Goal: Book appointment/travel/reservation

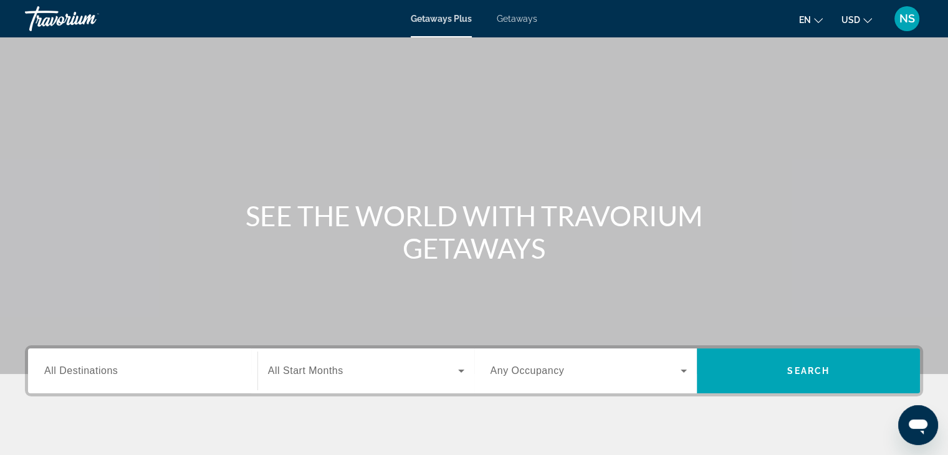
click at [55, 368] on span "All Destinations" at bounding box center [81, 370] width 74 height 11
click at [55, 368] on input "Destination All Destinations" at bounding box center [142, 371] width 197 height 15
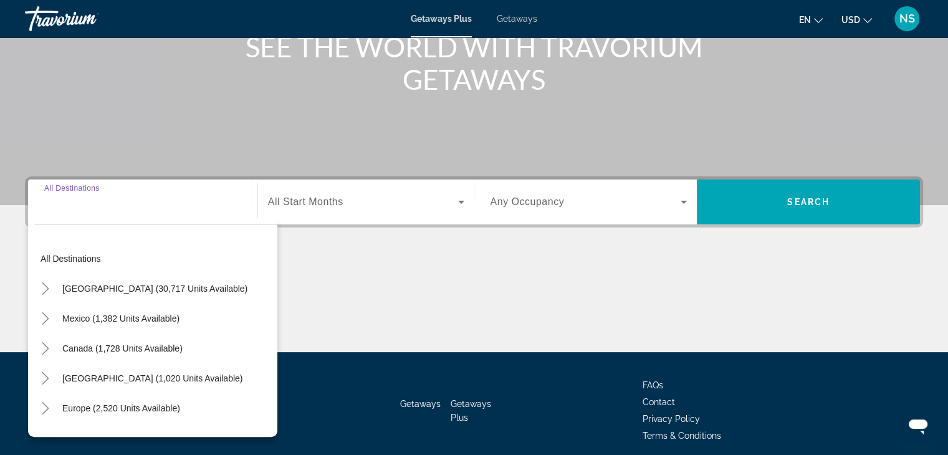
scroll to position [219, 0]
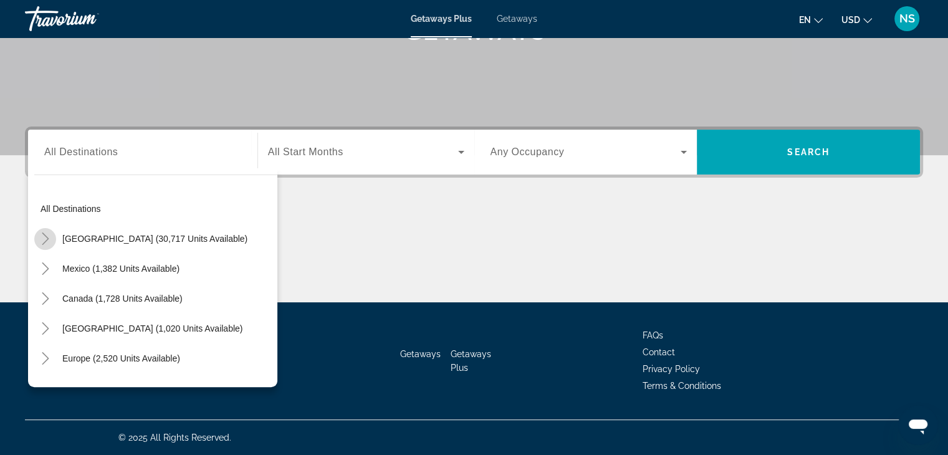
click at [45, 237] on icon "Toggle United States (30,717 units available)" at bounding box center [45, 238] width 12 height 12
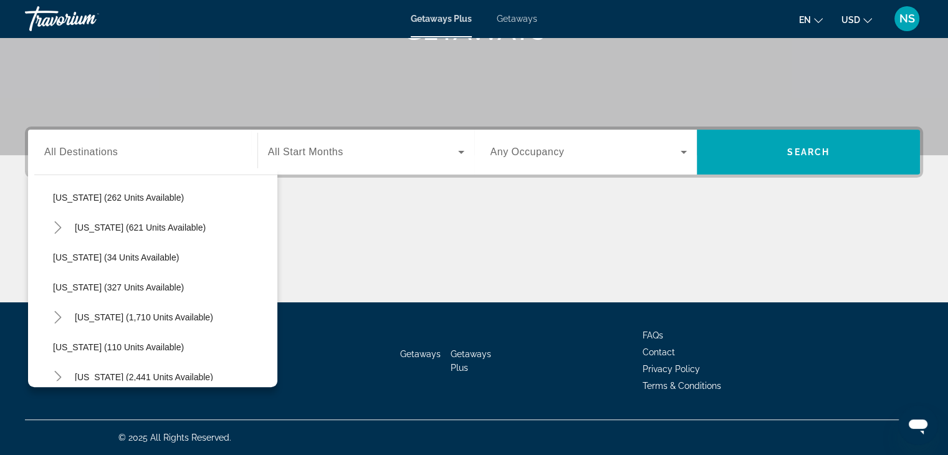
scroll to position [485, 0]
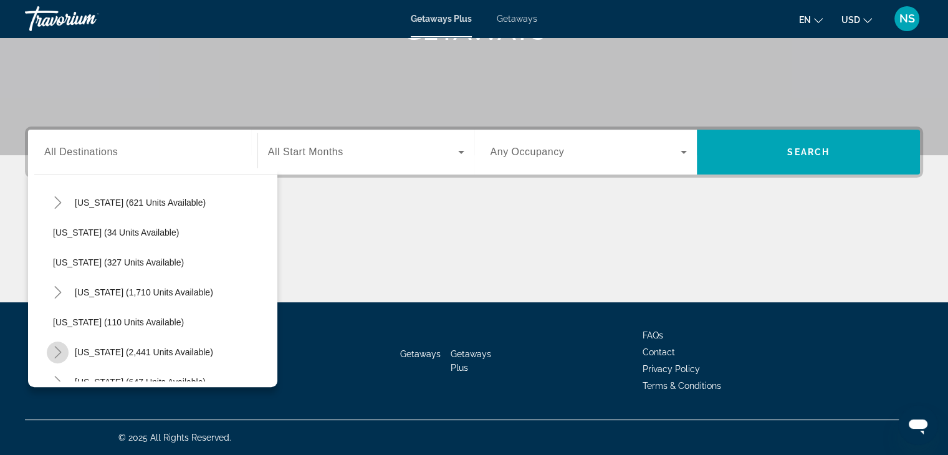
click at [55, 350] on icon "Toggle Nevada (2,441 units available)" at bounding box center [58, 352] width 12 height 12
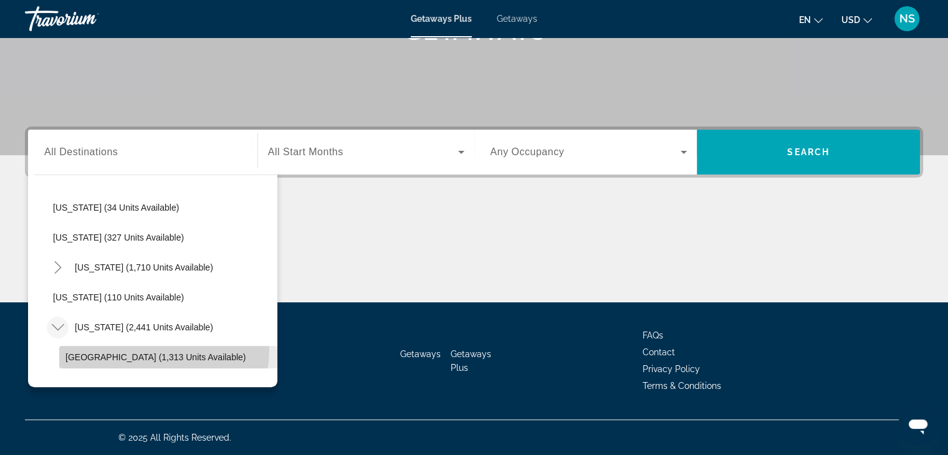
click at [153, 350] on span "Search widget" at bounding box center [168, 357] width 218 height 30
type input "**********"
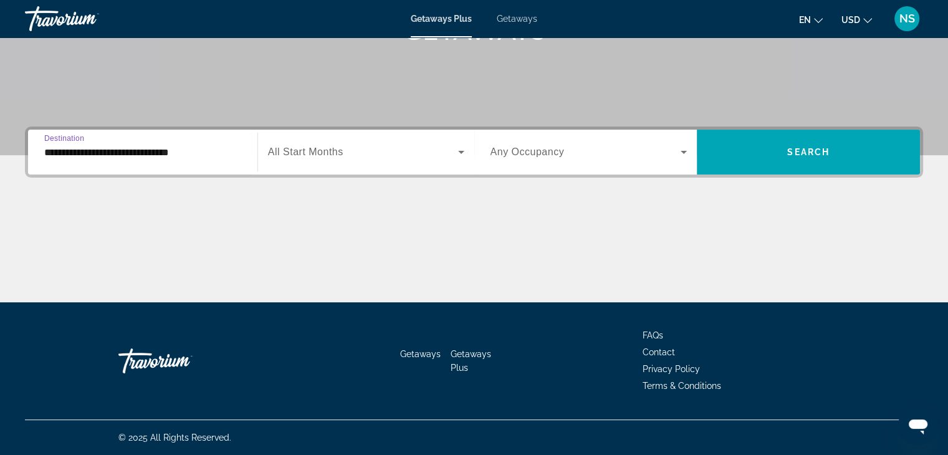
click at [457, 151] on icon "Search widget" at bounding box center [461, 152] width 15 height 15
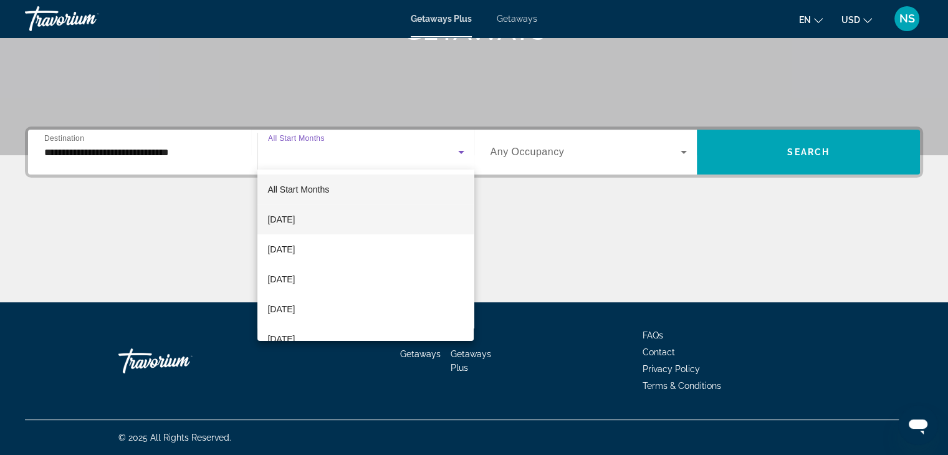
click at [346, 219] on mat-option "[DATE]" at bounding box center [365, 219] width 216 height 30
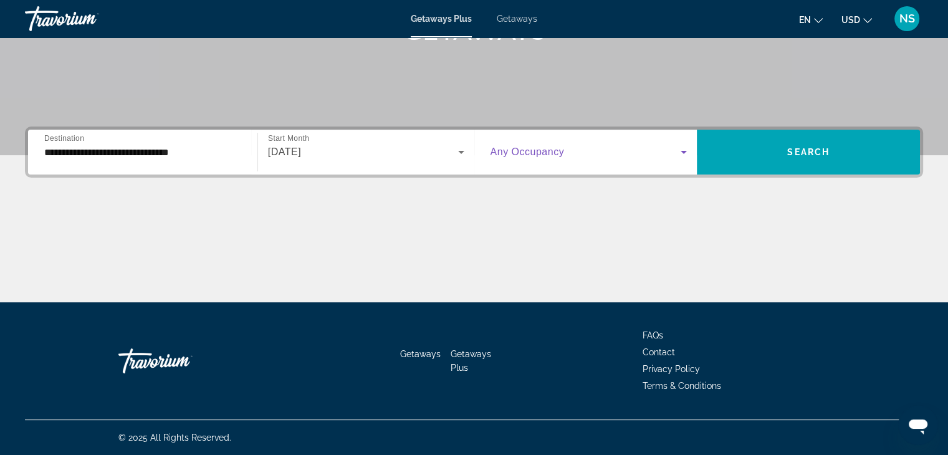
click at [685, 153] on icon "Search widget" at bounding box center [683, 152] width 15 height 15
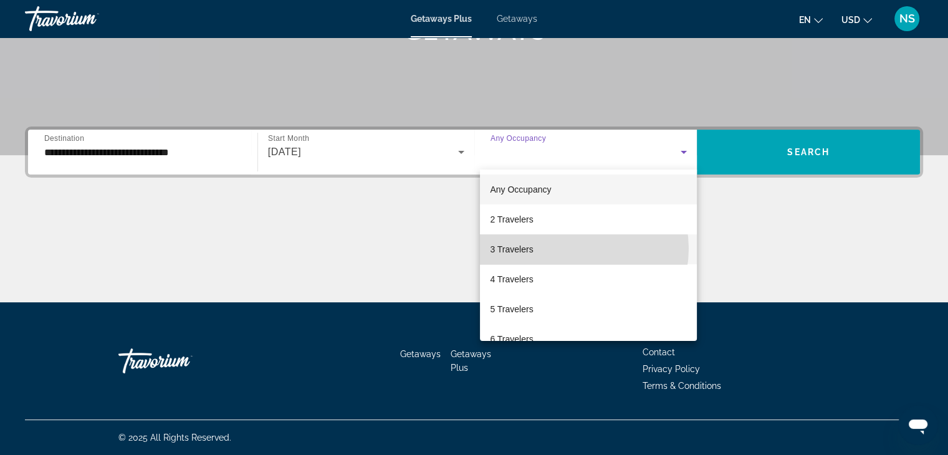
click at [577, 249] on mat-option "3 Travelers" at bounding box center [588, 249] width 217 height 30
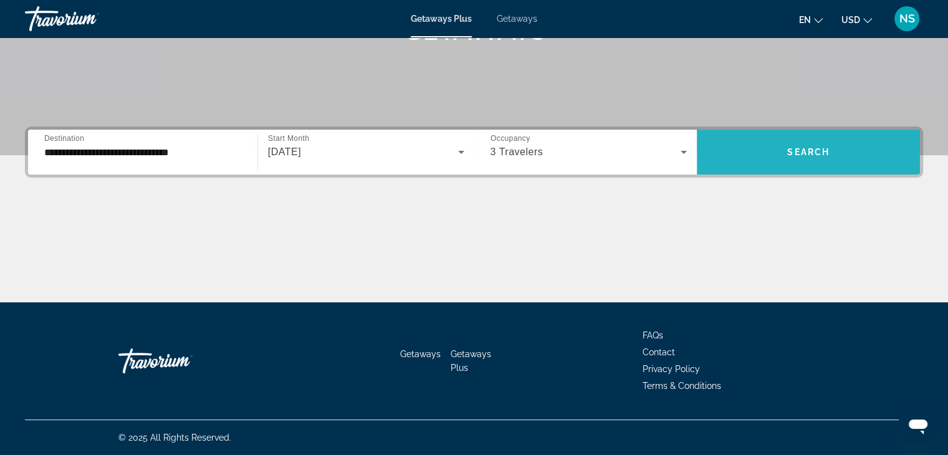
click at [810, 156] on span "Search" at bounding box center [808, 152] width 42 height 10
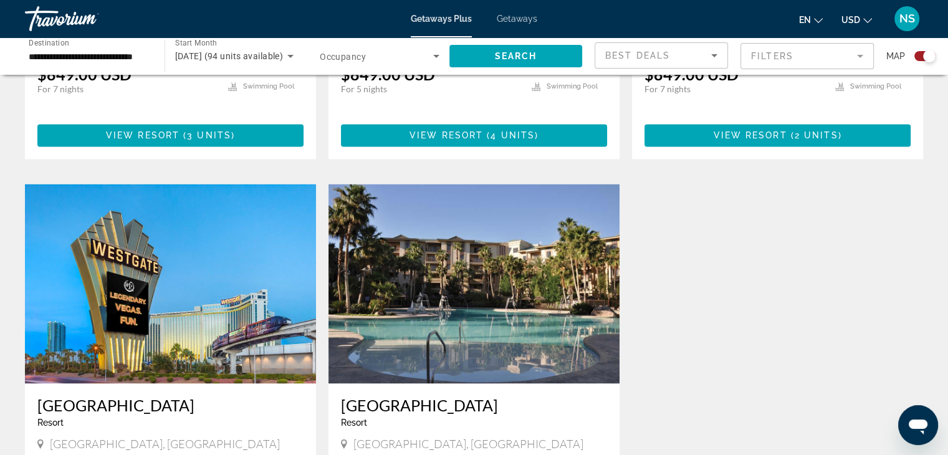
scroll to position [1670, 0]
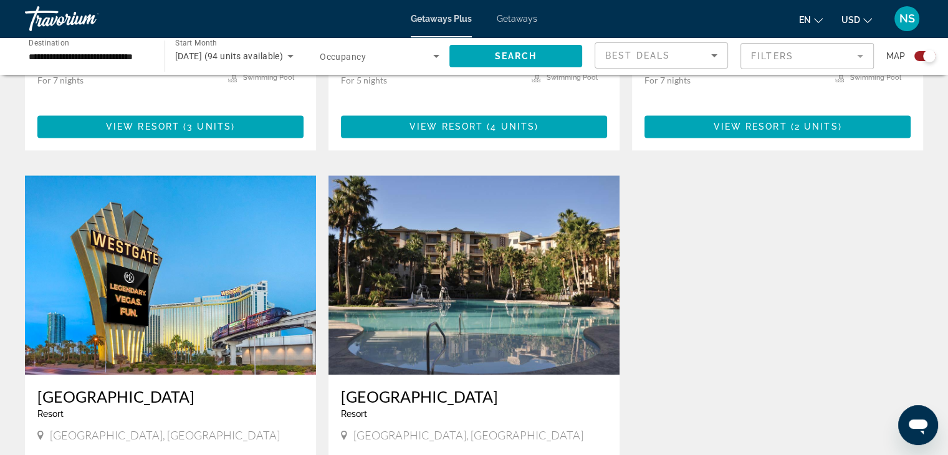
click at [295, 403] on div "Westgate Las Vegas Resort and Casino Resort - This is an adults only resort Las…" at bounding box center [170, 416] width 291 height 83
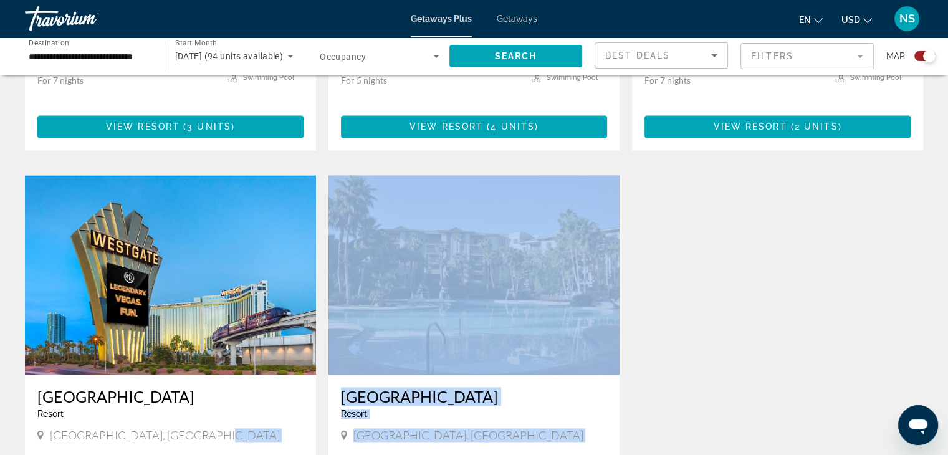
drag, startPoint x: 295, startPoint y: 403, endPoint x: 436, endPoint y: 429, distance: 143.8
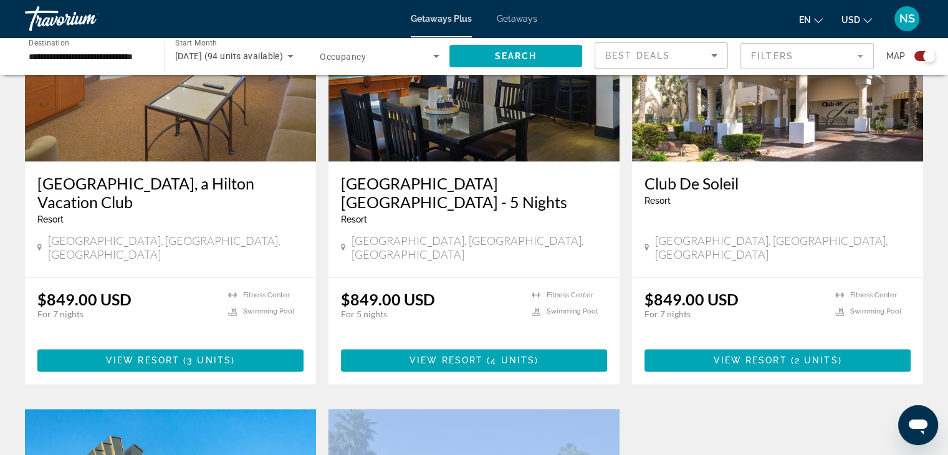
scroll to position [1426, 0]
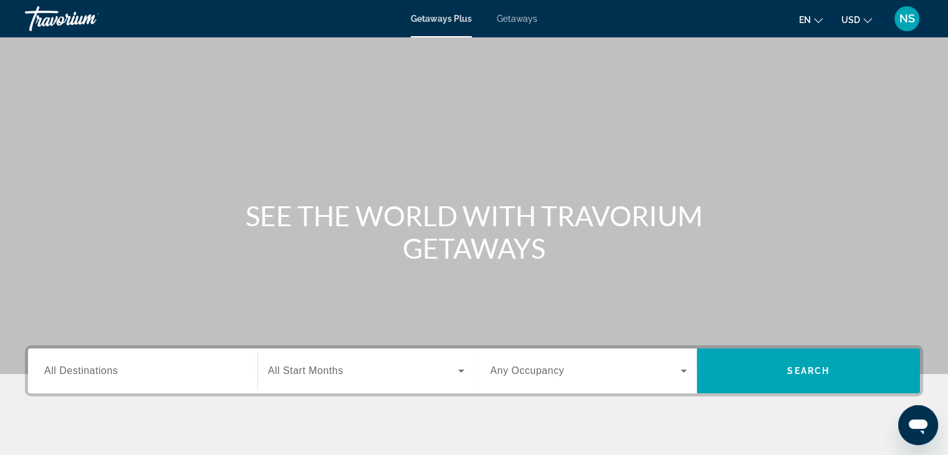
click at [65, 373] on span "All Destinations" at bounding box center [81, 370] width 74 height 11
click at [65, 373] on input "Destination All Destinations" at bounding box center [142, 371] width 197 height 15
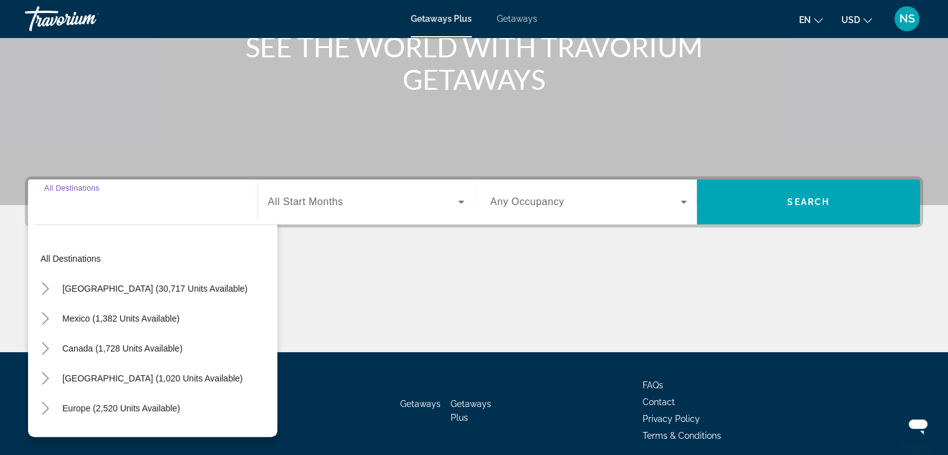
scroll to position [219, 0]
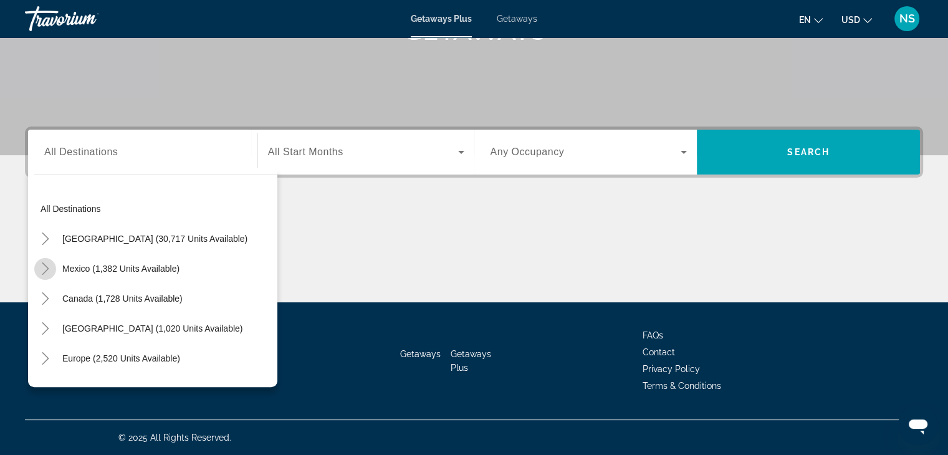
click at [45, 267] on icon "Toggle Mexico (1,382 units available)" at bounding box center [45, 268] width 12 height 12
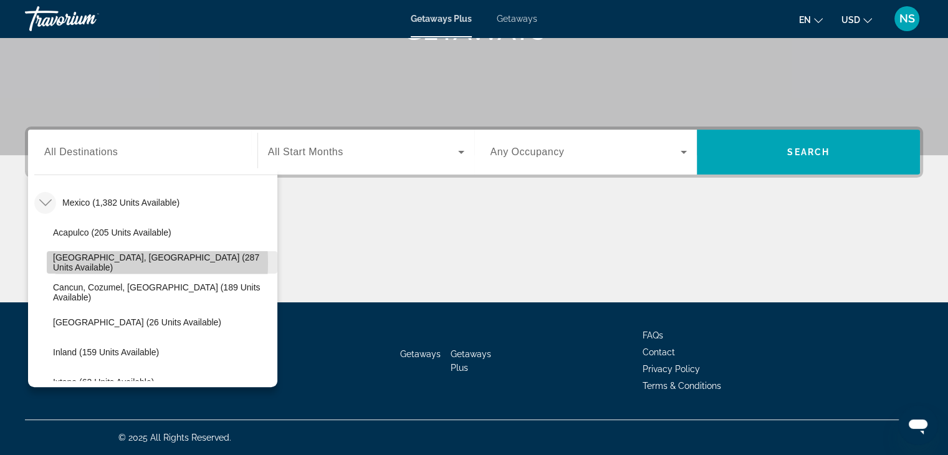
click at [82, 262] on span "Baja Peninsula, Los Cabos (287 units available)" at bounding box center [162, 262] width 218 height 20
type input "**********"
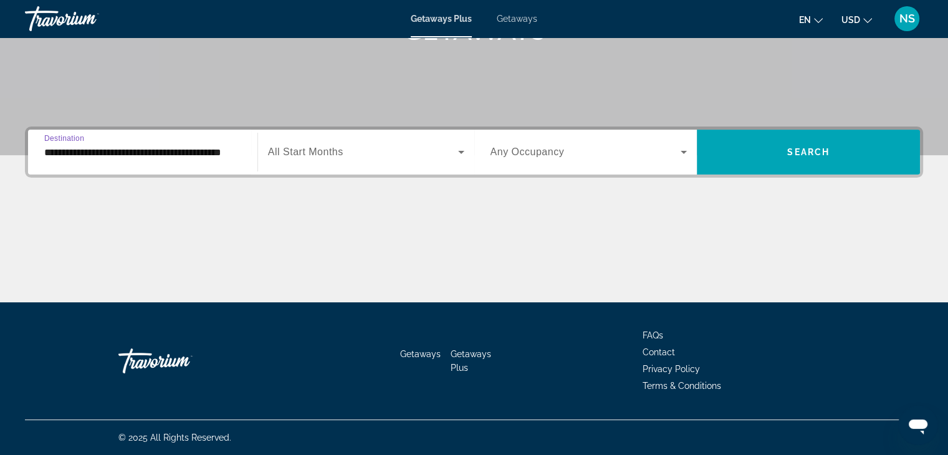
click at [458, 154] on icon "Search widget" at bounding box center [461, 152] width 15 height 15
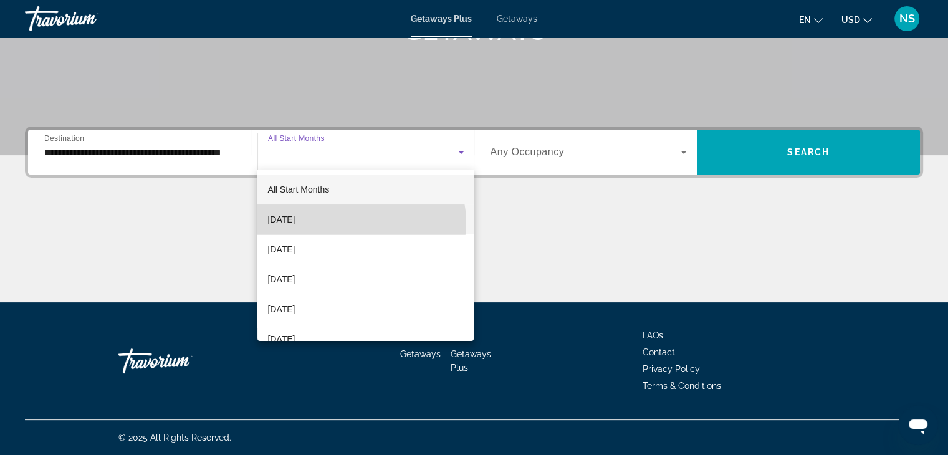
click at [358, 223] on mat-option "[DATE]" at bounding box center [365, 219] width 216 height 30
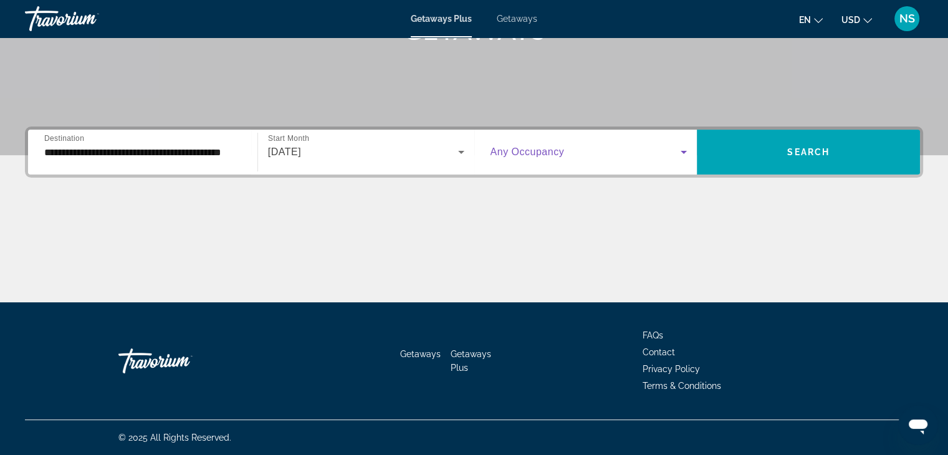
click at [686, 153] on icon "Search widget" at bounding box center [683, 152] width 15 height 15
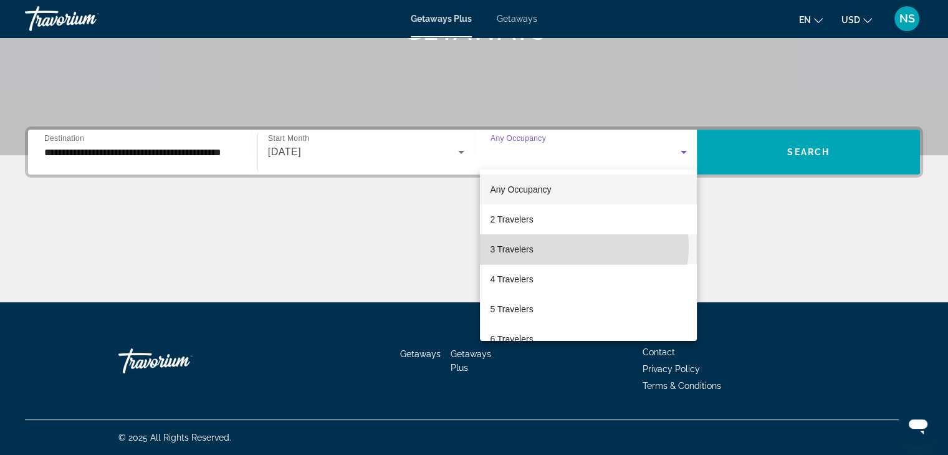
click at [572, 247] on mat-option "3 Travelers" at bounding box center [588, 249] width 217 height 30
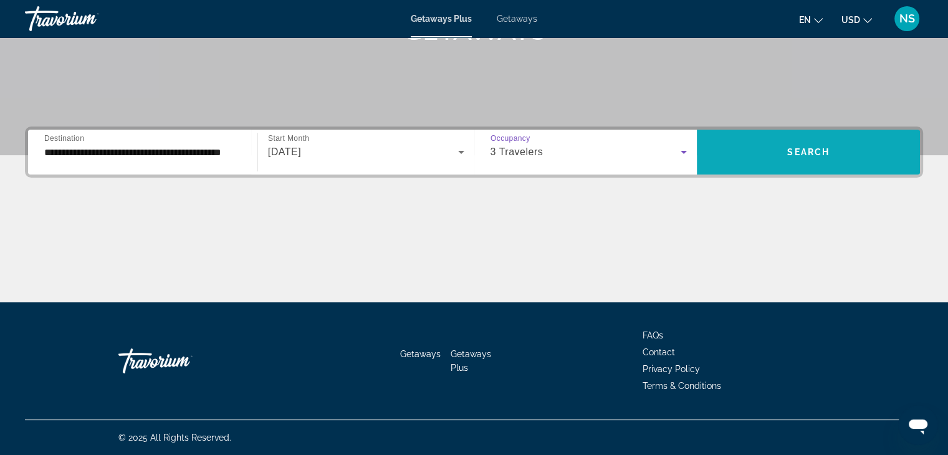
click at [802, 158] on span "Search widget" at bounding box center [808, 152] width 223 height 30
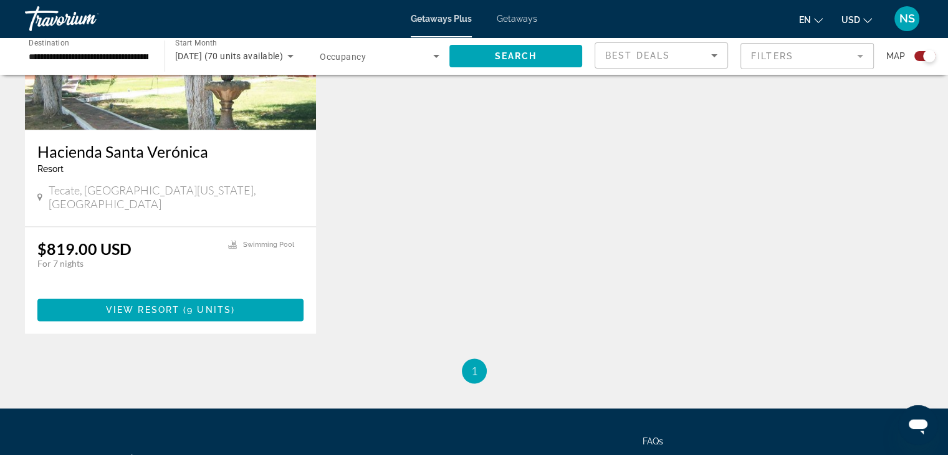
scroll to position [1928, 0]
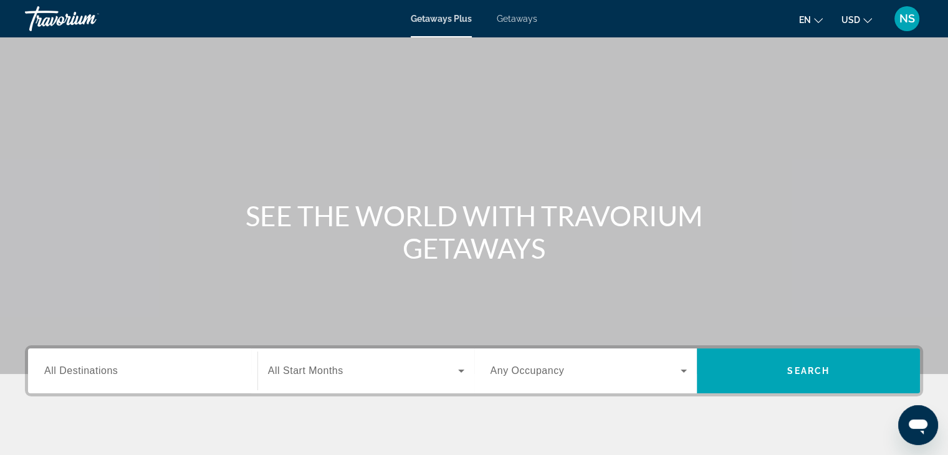
click at [66, 374] on span "All Destinations" at bounding box center [81, 370] width 74 height 11
click at [66, 374] on input "Destination All Destinations" at bounding box center [142, 371] width 197 height 15
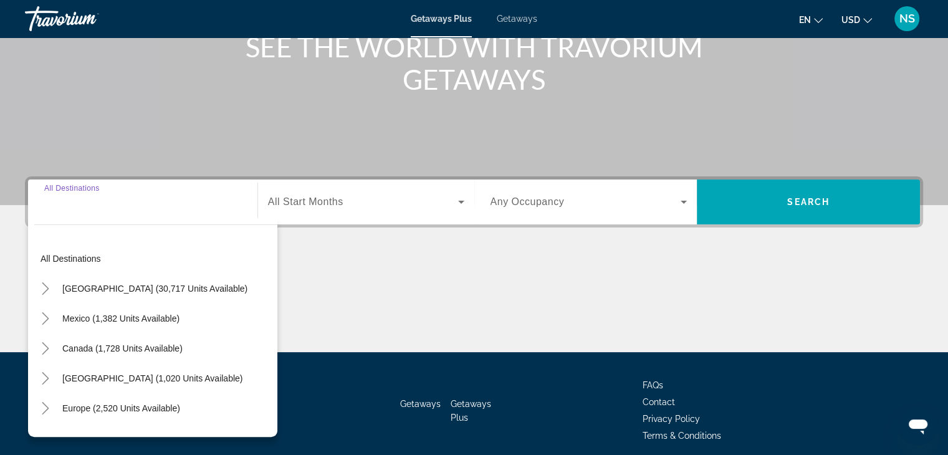
scroll to position [219, 0]
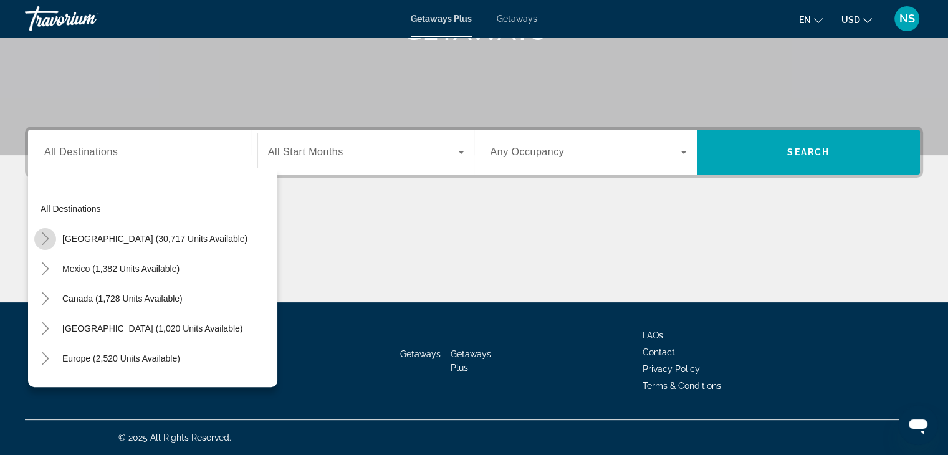
click at [42, 237] on icon "Toggle United States (30,717 units available)" at bounding box center [45, 238] width 12 height 12
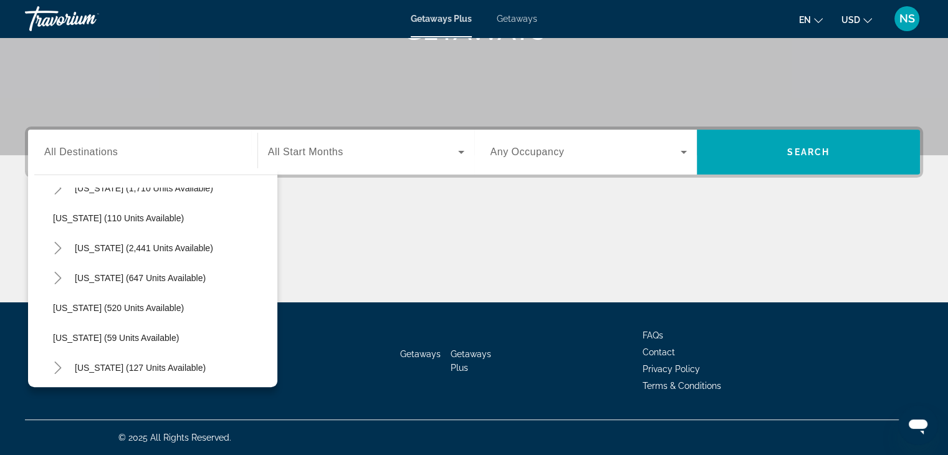
scroll to position [593, 0]
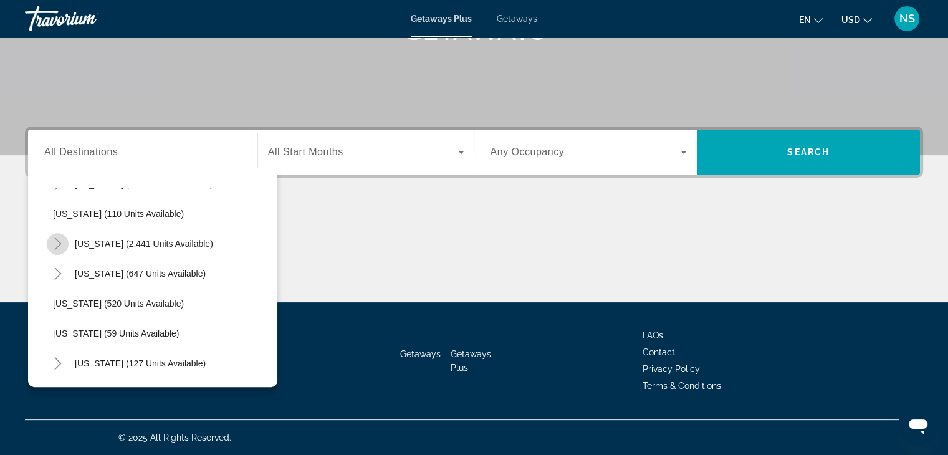
click at [55, 243] on icon "Toggle Nevada (2,441 units available)" at bounding box center [58, 243] width 12 height 12
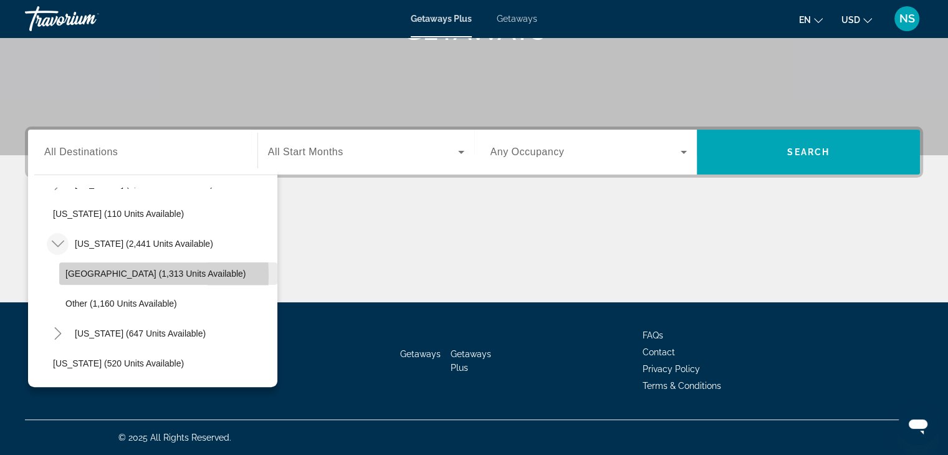
click at [79, 275] on span "[GEOGRAPHIC_DATA] (1,313 units available)" at bounding box center [155, 274] width 180 height 10
type input "**********"
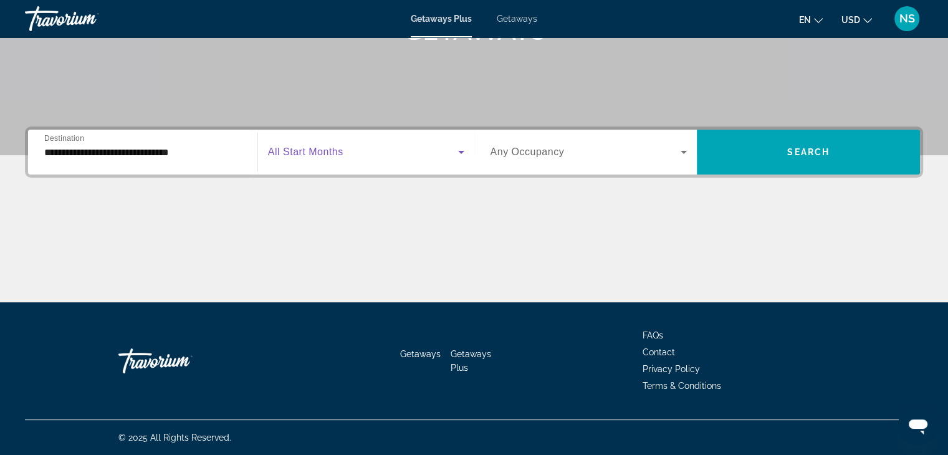
click at [461, 151] on icon "Search widget" at bounding box center [461, 152] width 6 height 3
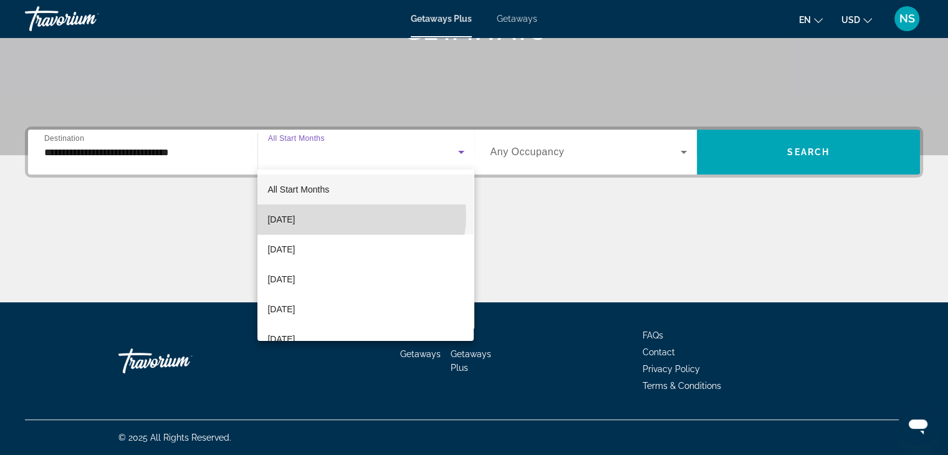
click at [360, 216] on mat-option "[DATE]" at bounding box center [365, 219] width 216 height 30
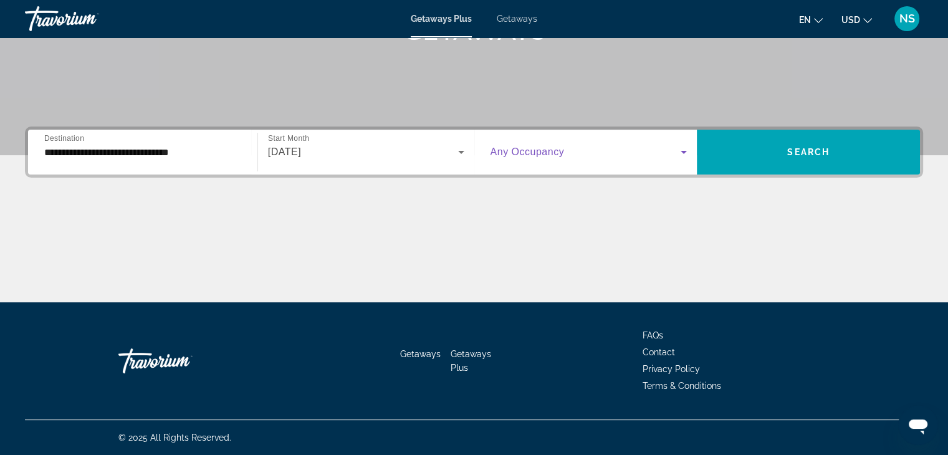
click at [684, 154] on icon "Search widget" at bounding box center [683, 152] width 15 height 15
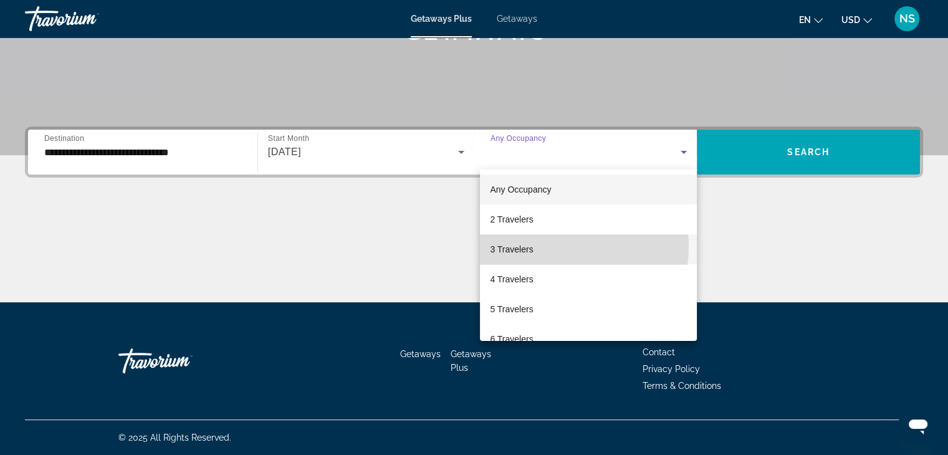
click at [553, 246] on mat-option "3 Travelers" at bounding box center [588, 249] width 217 height 30
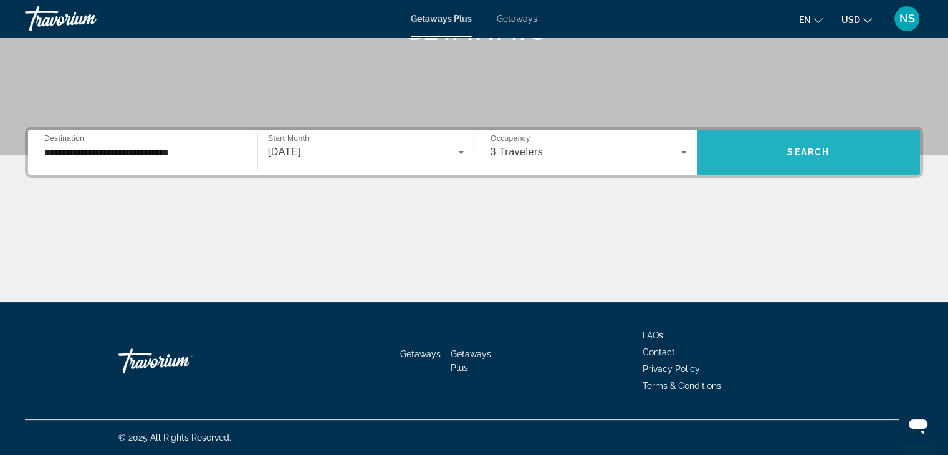
click at [817, 160] on span "Search widget" at bounding box center [808, 152] width 223 height 30
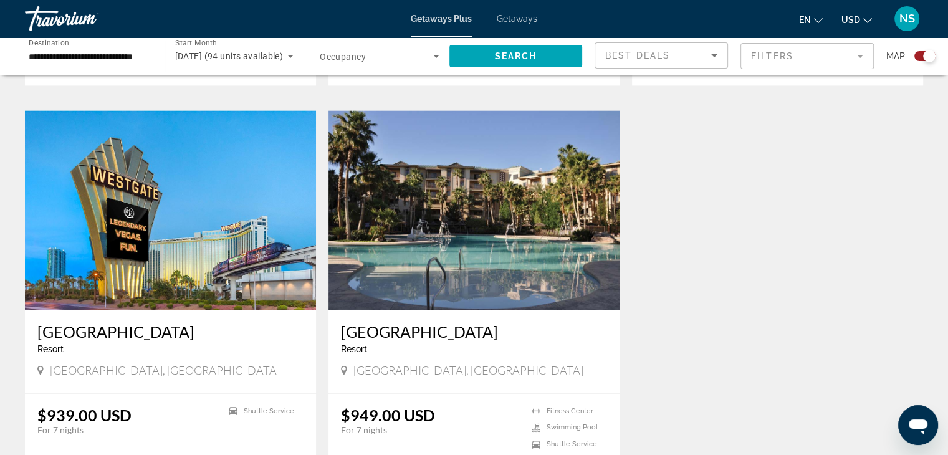
scroll to position [1737, 0]
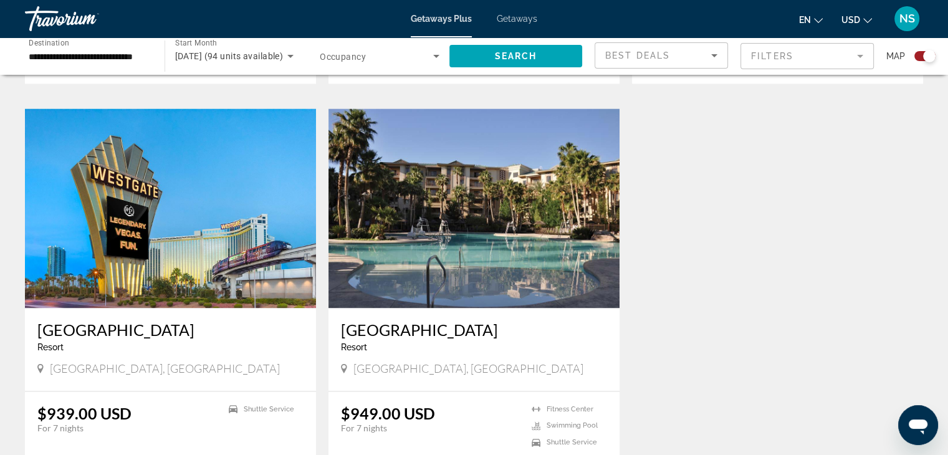
click at [406, 216] on img "Main content" at bounding box center [473, 207] width 291 height 199
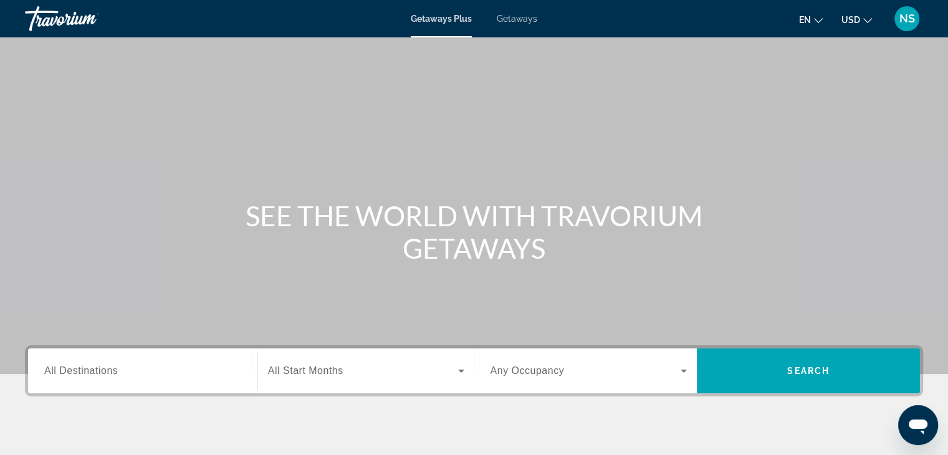
click at [87, 370] on span "All Destinations" at bounding box center [81, 370] width 74 height 11
click at [87, 370] on input "Destination All Destinations" at bounding box center [142, 371] width 197 height 15
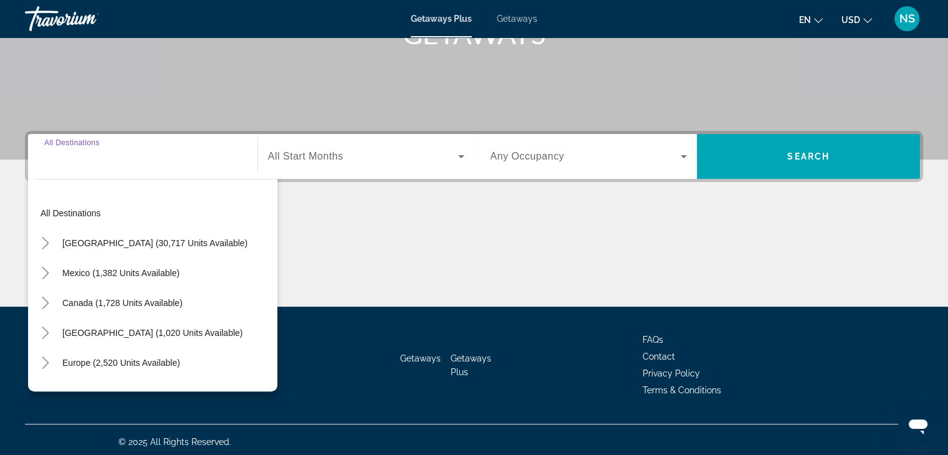
scroll to position [219, 0]
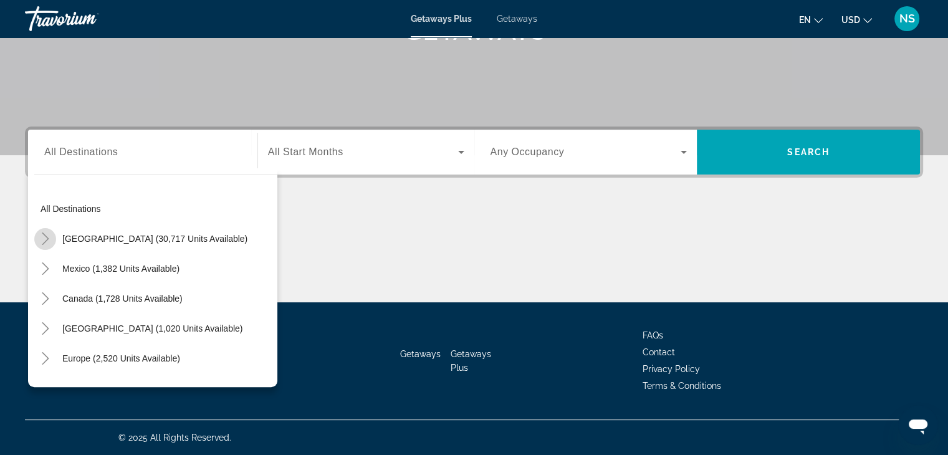
click at [40, 237] on icon "Toggle United States (30,717 units available)" at bounding box center [45, 238] width 12 height 12
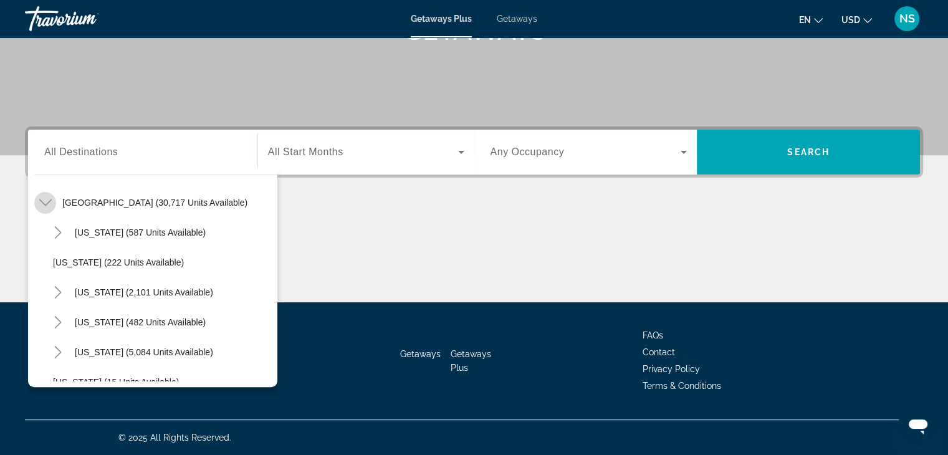
click at [44, 193] on mat-icon "Toggle United States (30,717 units available)" at bounding box center [45, 203] width 22 height 22
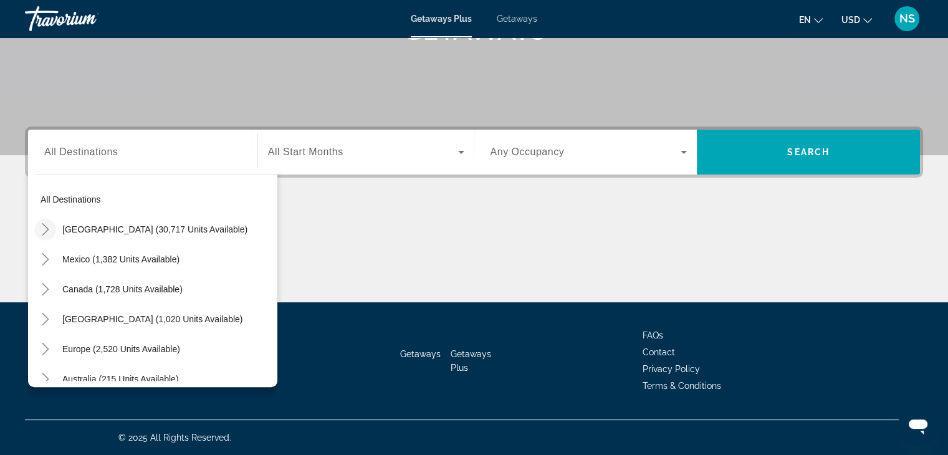
scroll to position [2, 0]
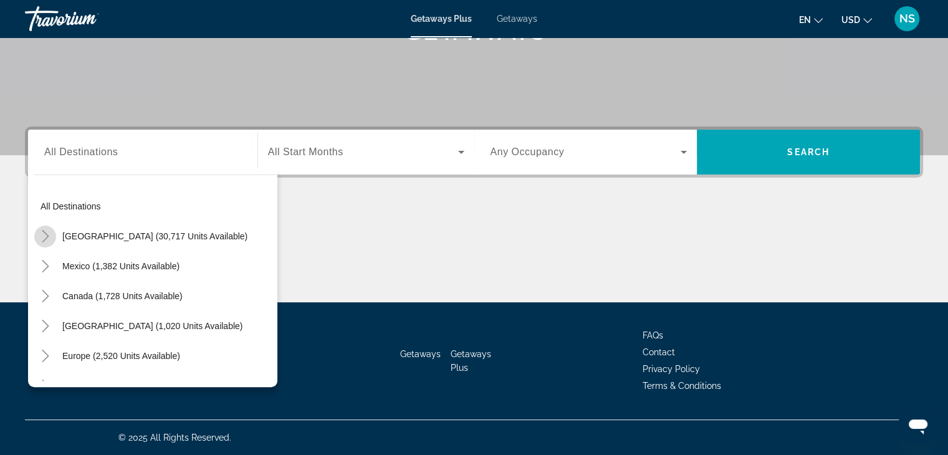
click at [43, 234] on icon "Toggle United States (30,717 units available)" at bounding box center [45, 236] width 12 height 12
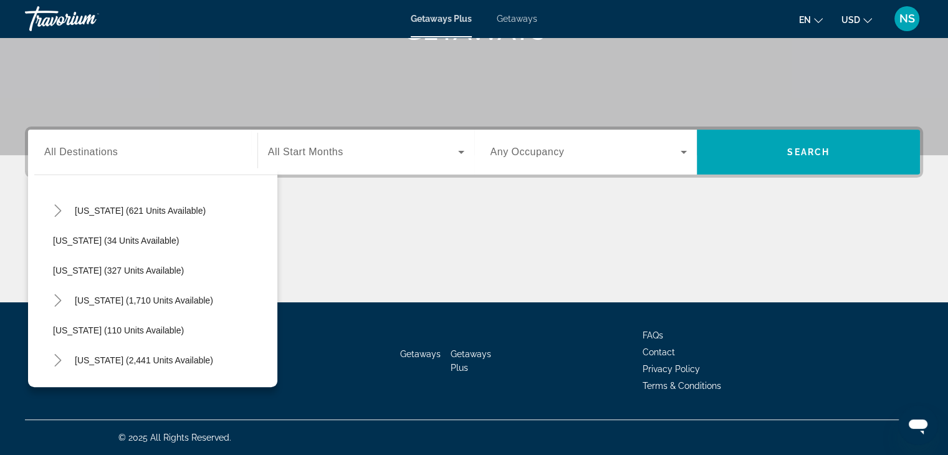
scroll to position [484, 0]
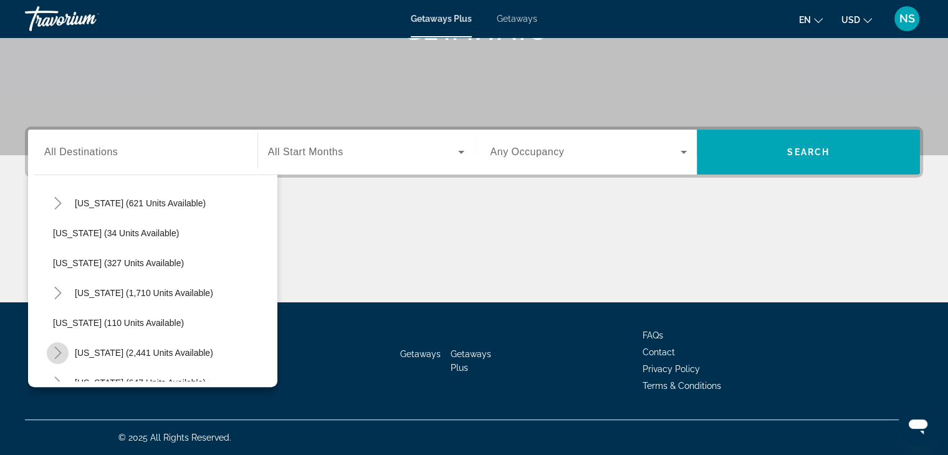
click at [57, 350] on icon "Toggle Nevada (2,441 units available)" at bounding box center [58, 353] width 12 height 12
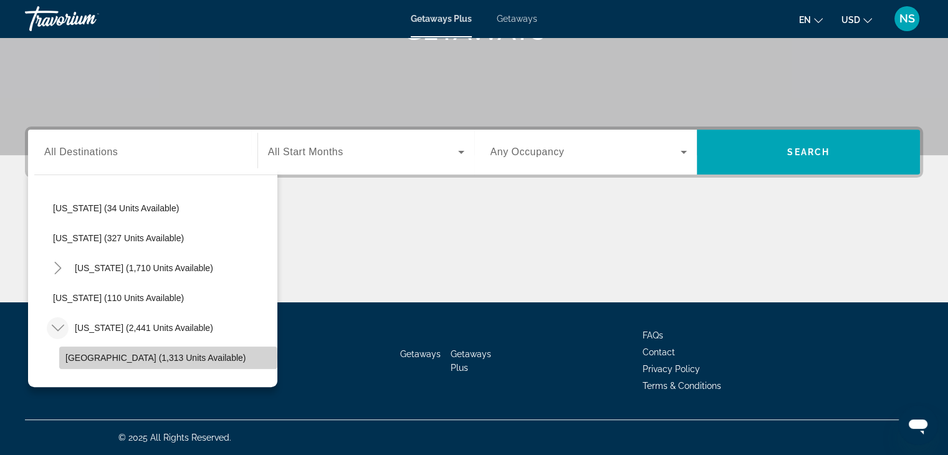
click at [168, 355] on span "[GEOGRAPHIC_DATA] (1,313 units available)" at bounding box center [155, 358] width 180 height 10
type input "**********"
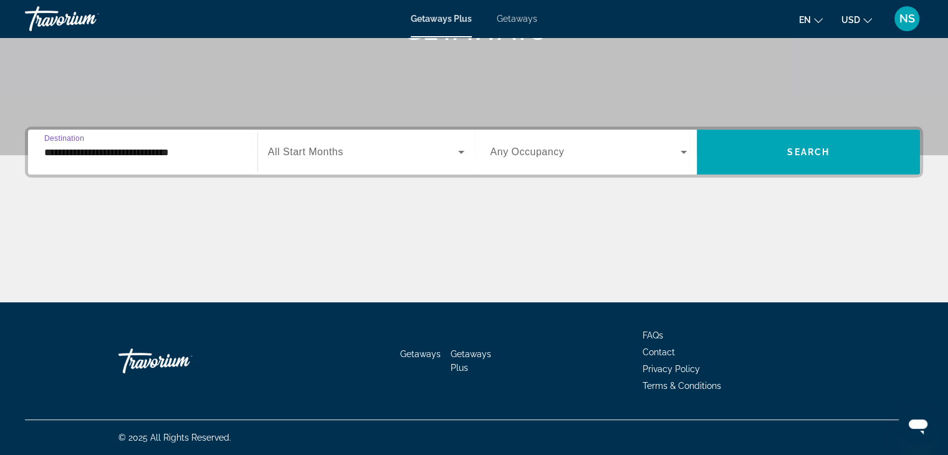
click at [454, 151] on icon "Search widget" at bounding box center [461, 152] width 15 height 15
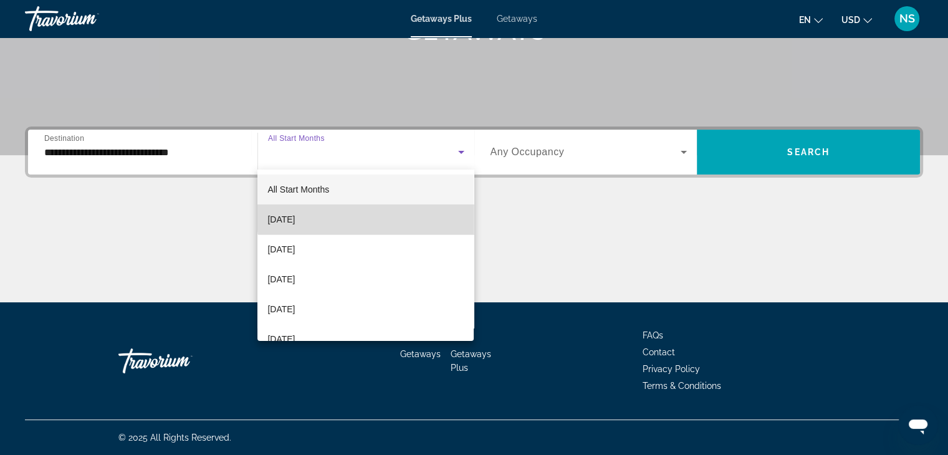
click at [390, 218] on mat-option "[DATE]" at bounding box center [365, 219] width 216 height 30
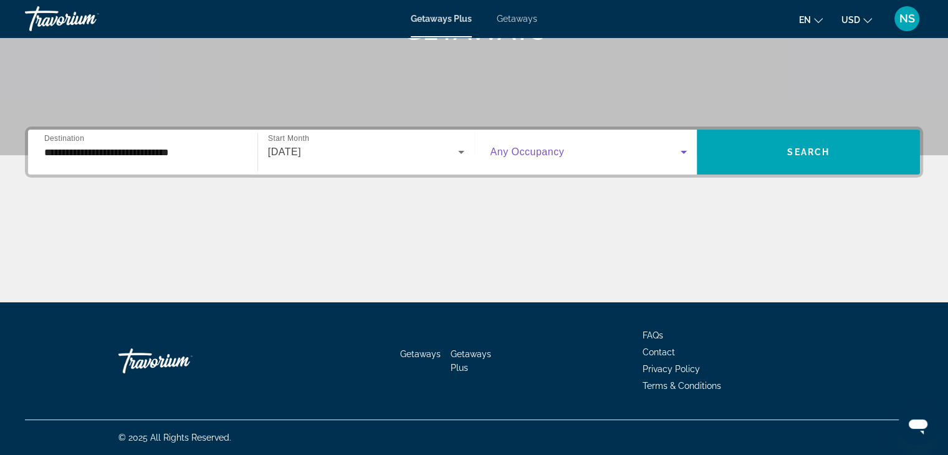
click at [681, 151] on icon "Search widget" at bounding box center [683, 152] width 15 height 15
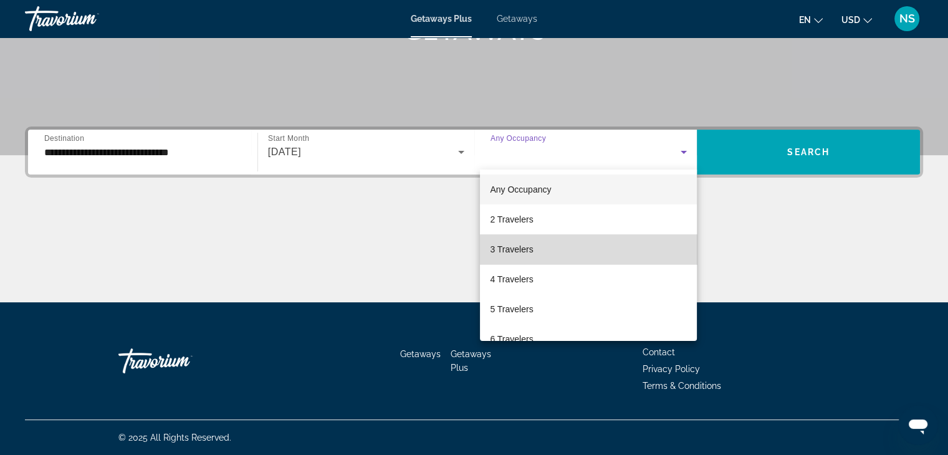
click at [589, 251] on mat-option "3 Travelers" at bounding box center [588, 249] width 217 height 30
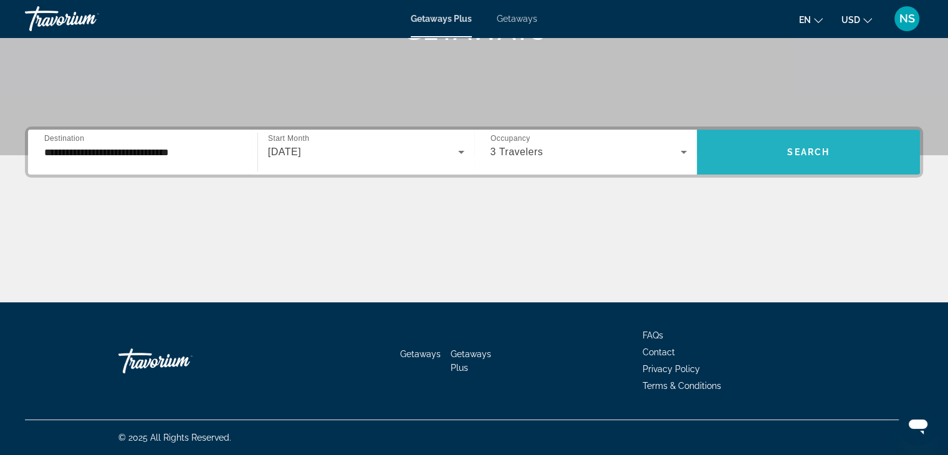
click at [828, 155] on span "Search" at bounding box center [808, 152] width 42 height 10
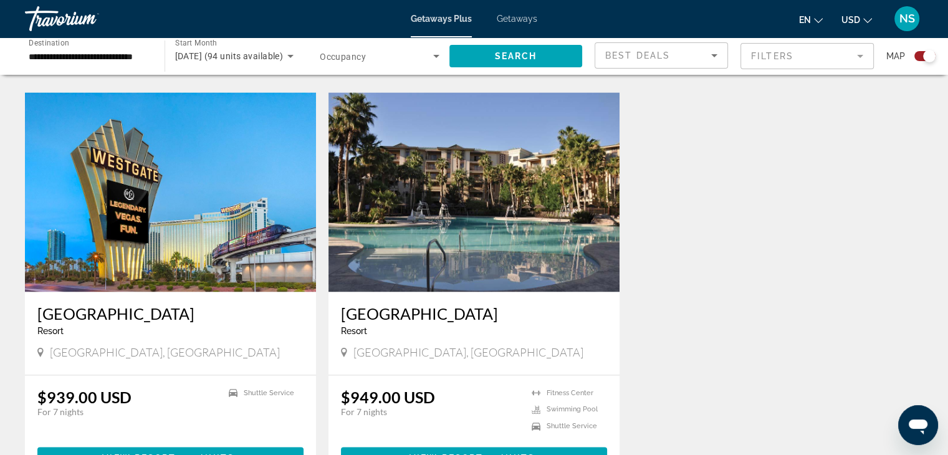
scroll to position [1786, 0]
